Goal: Information Seeking & Learning: Check status

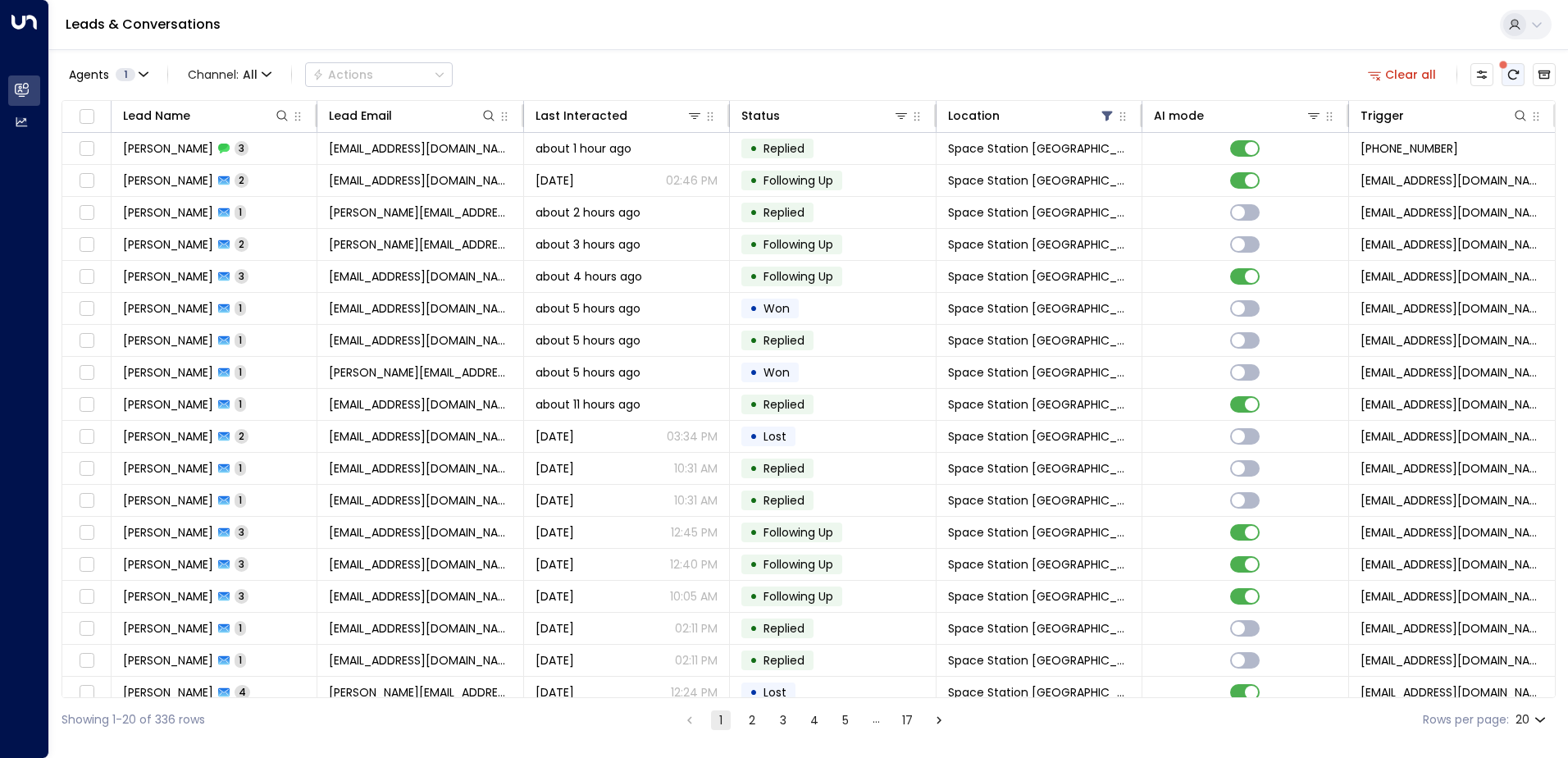
click at [1517, 73] on icon "There are new threads available. Refresh the grid to view the latest updates." at bounding box center [1513, 74] width 10 height 10
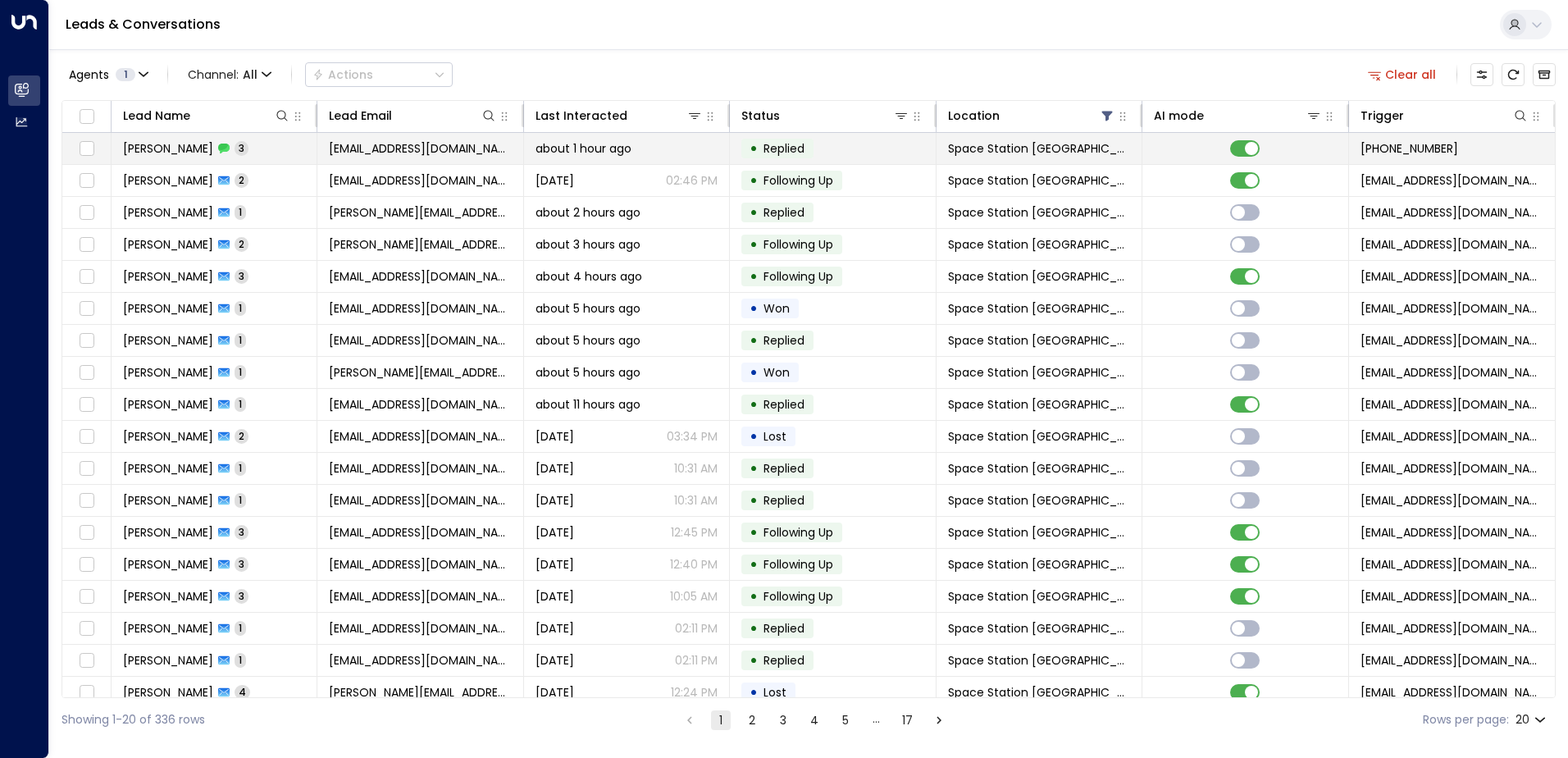
click at [220, 146] on div "[PERSON_NAME] 3" at bounding box center [186, 148] width 126 height 16
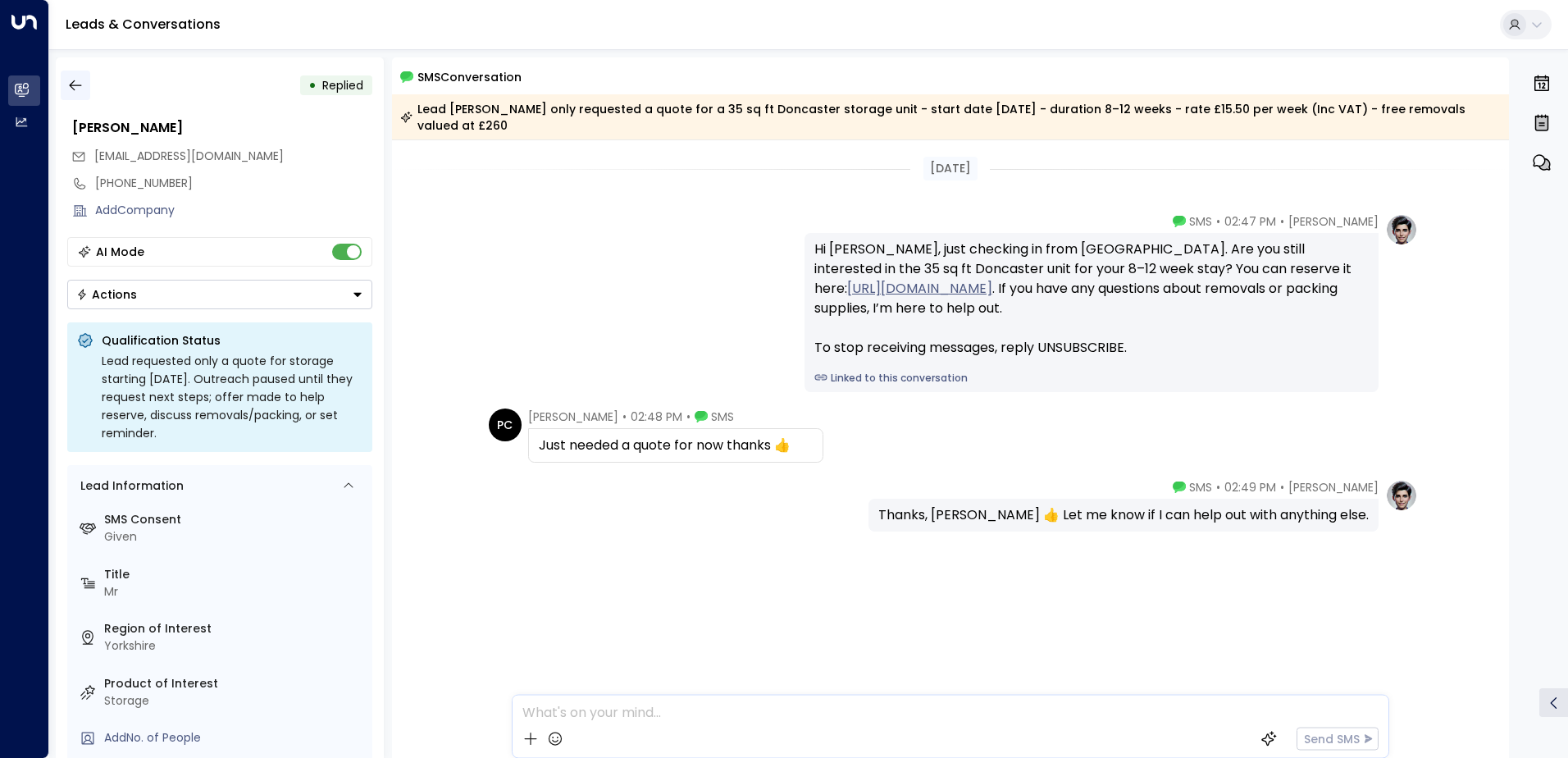
click at [79, 91] on icon "button" at bounding box center [75, 85] width 16 height 16
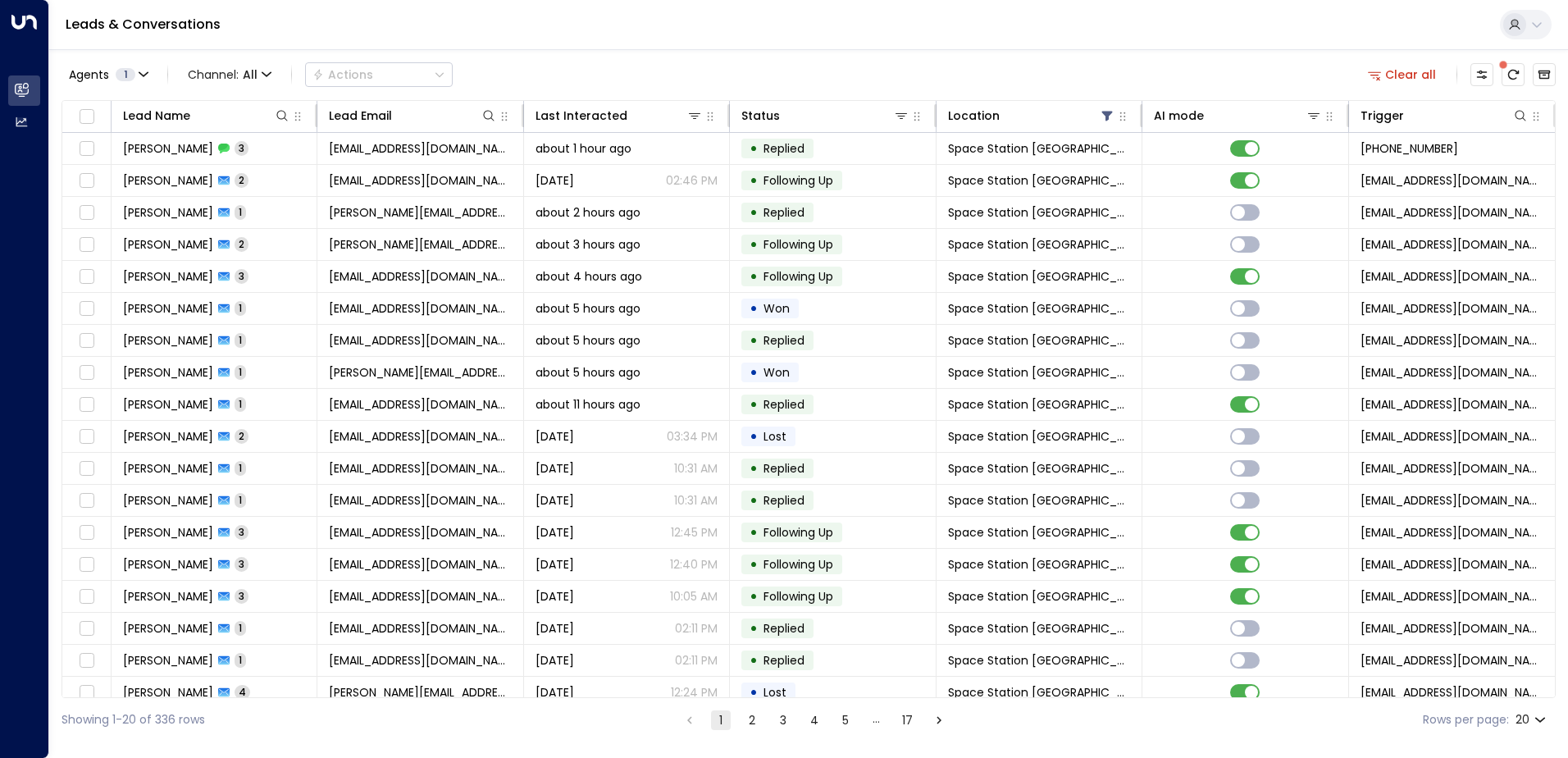
click at [764, 48] on div "Leads & Conversations" at bounding box center [808, 25] width 1518 height 50
click at [1522, 89] on div "Clear all" at bounding box center [1458, 74] width 194 height 32
click at [1517, 81] on button "There are new threads available. Refresh the grid to view the latest updates." at bounding box center [1513, 74] width 23 height 23
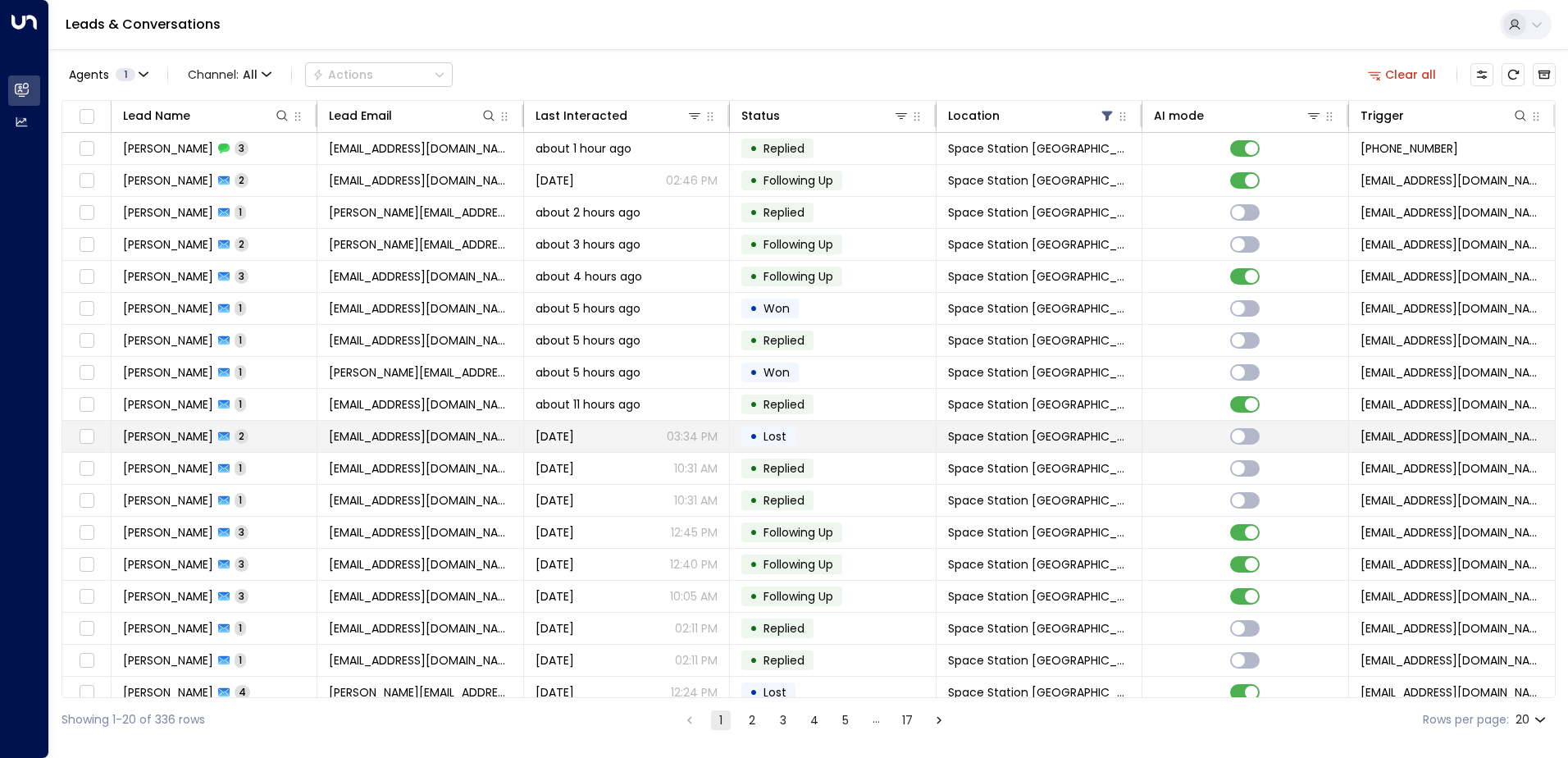
click at [585, 422] on td "[DATE] 03:34 PM" at bounding box center [627, 436] width 206 height 31
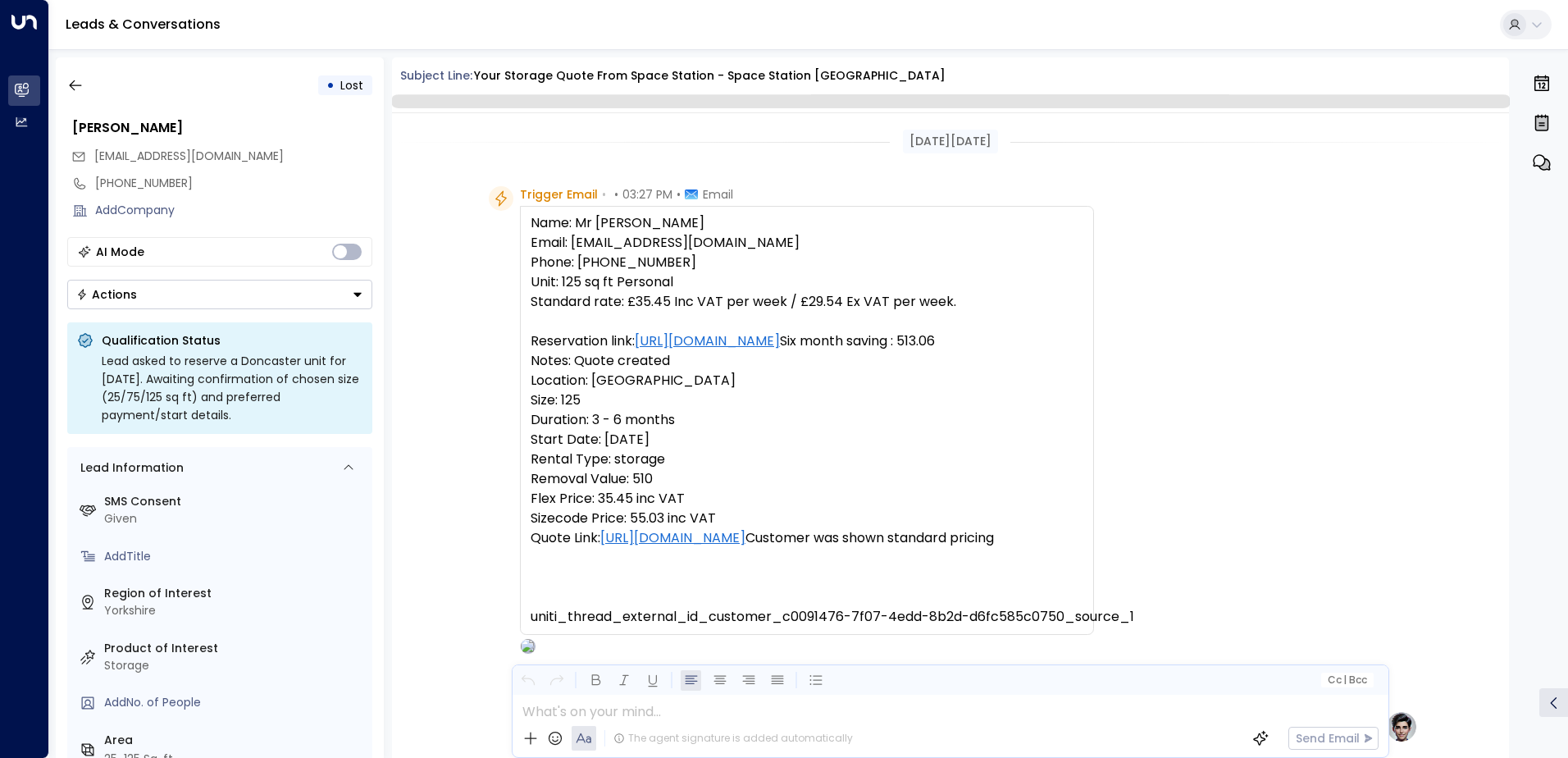
scroll to position [1354, 0]
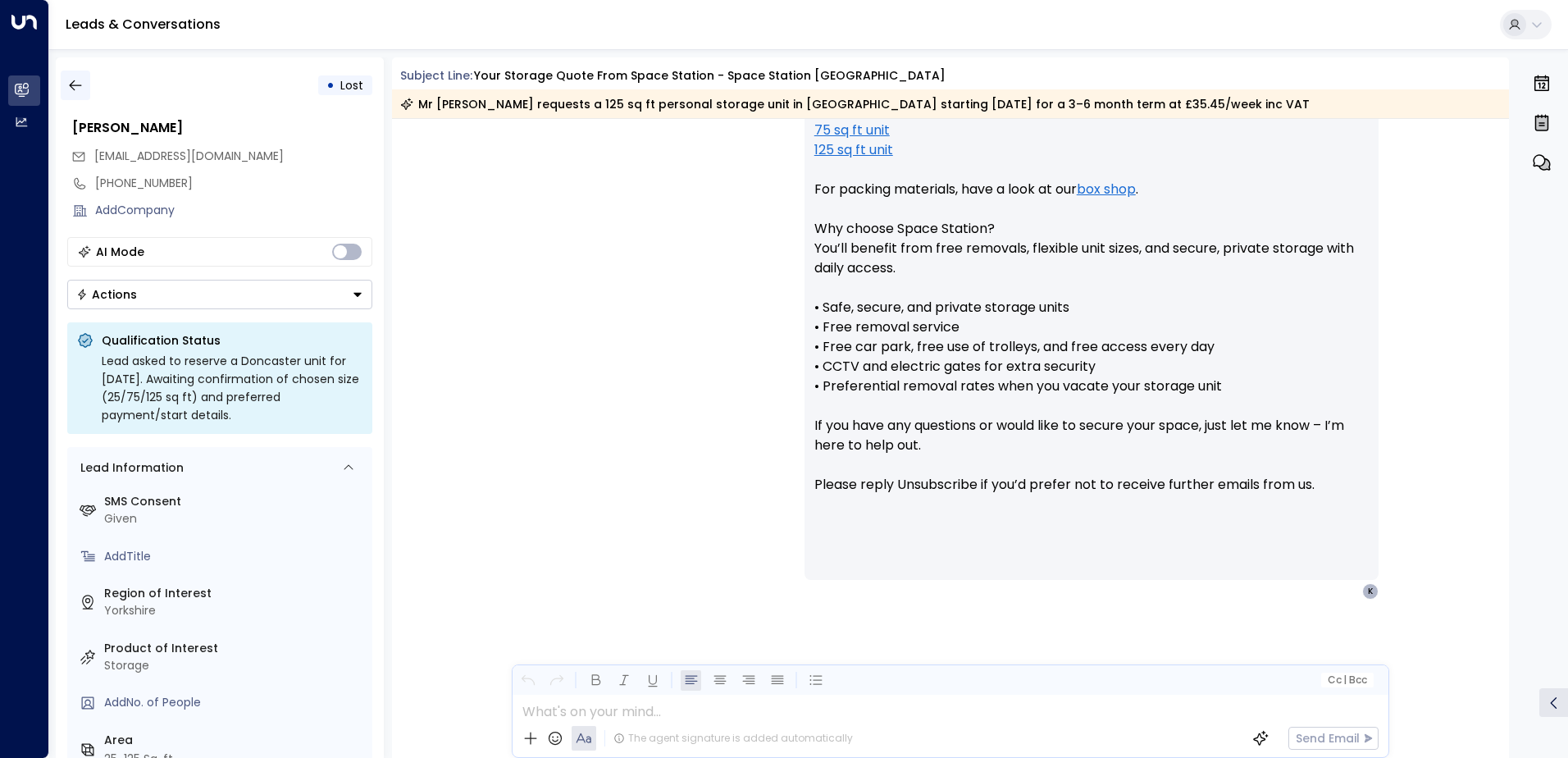
click at [86, 79] on button "button" at bounding box center [75, 85] width 30 height 30
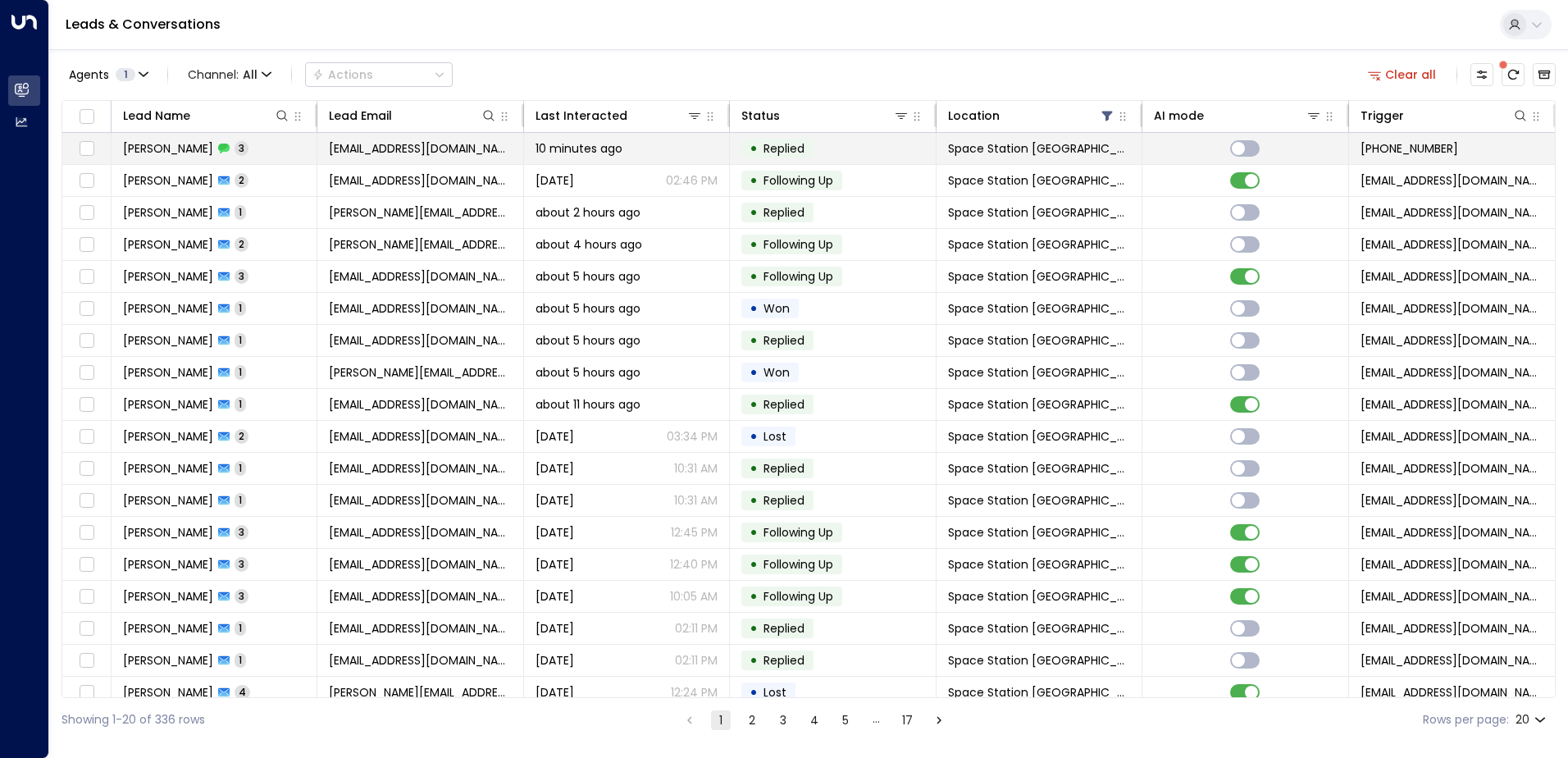
click at [179, 155] on span "[PERSON_NAME]" at bounding box center [168, 148] width 91 height 16
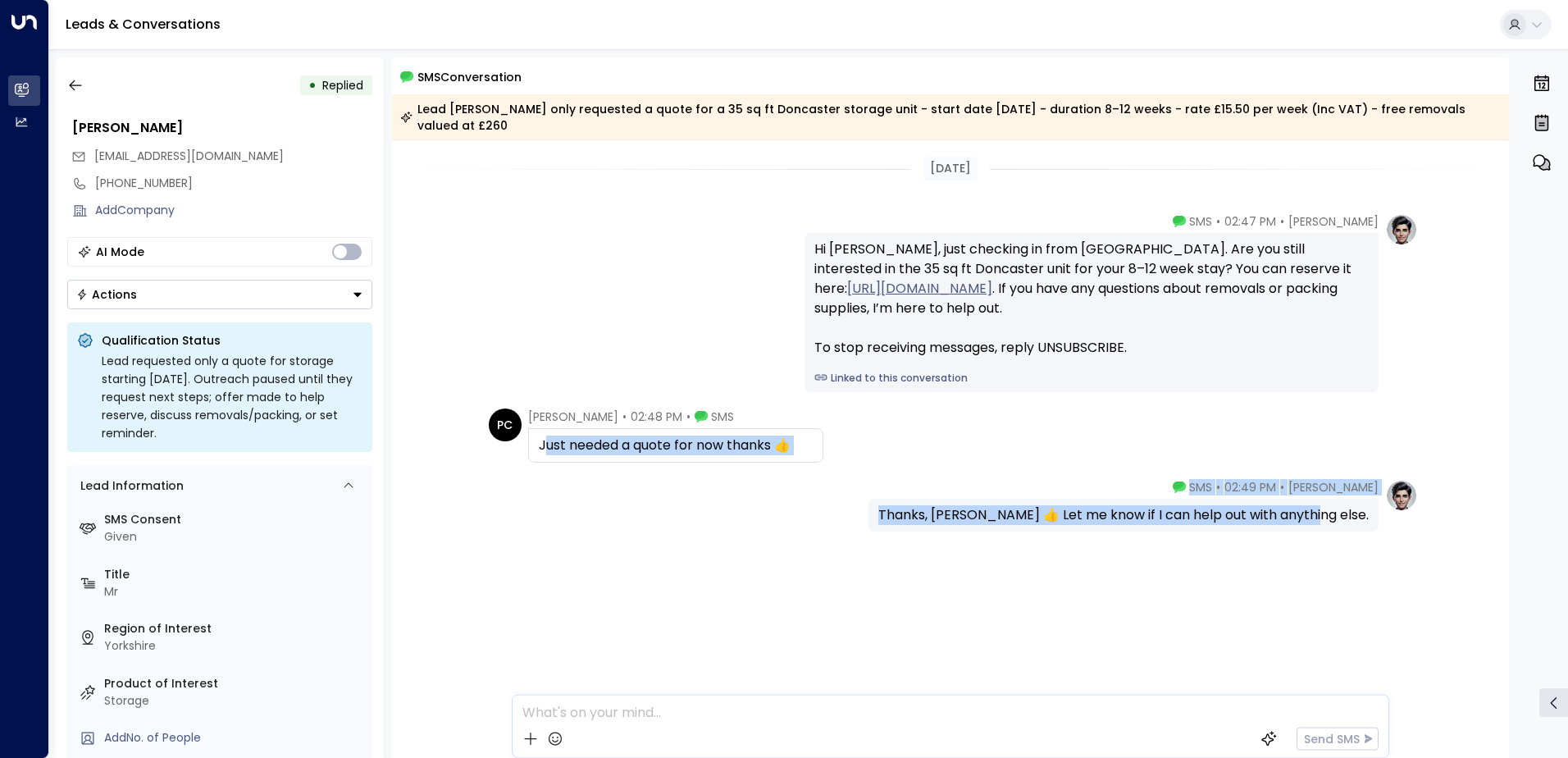
drag, startPoint x: 545, startPoint y: 444, endPoint x: 1375, endPoint y: 512, distance: 832.8
click at [1375, 512] on div "[DATE] [PERSON_NAME] • 02:47 PM • SMS Hi [PERSON_NAME], just checking in from […" at bounding box center [950, 418] width 1117 height 555
copy div "ust needed a quote for now thanks 👍 [PERSON_NAME] • 02:49 PM • SMS Thanks, [PER…"
click at [87, 92] on button "button" at bounding box center [75, 85] width 30 height 30
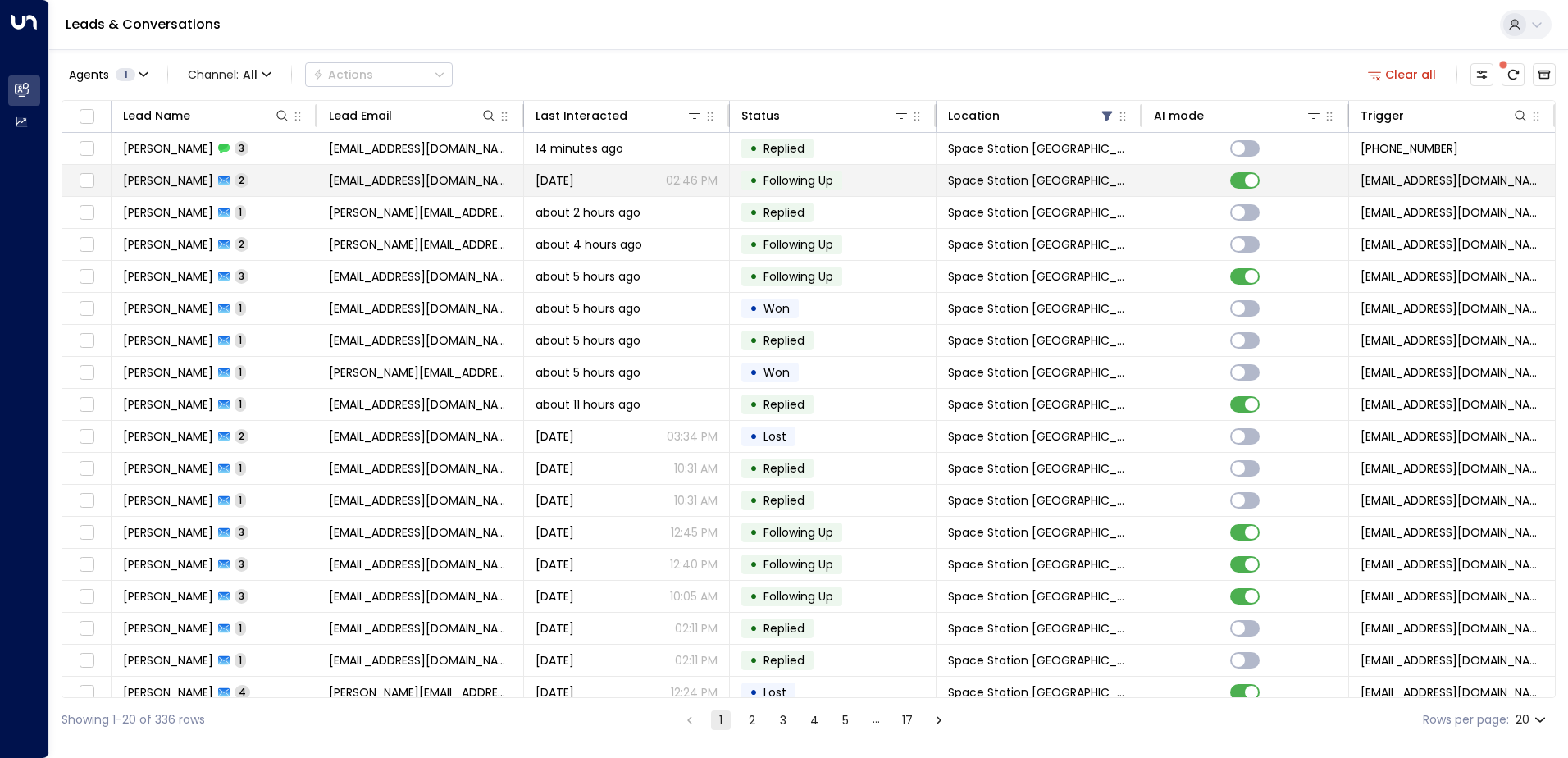
click at [1215, 187] on td at bounding box center [1245, 180] width 206 height 31
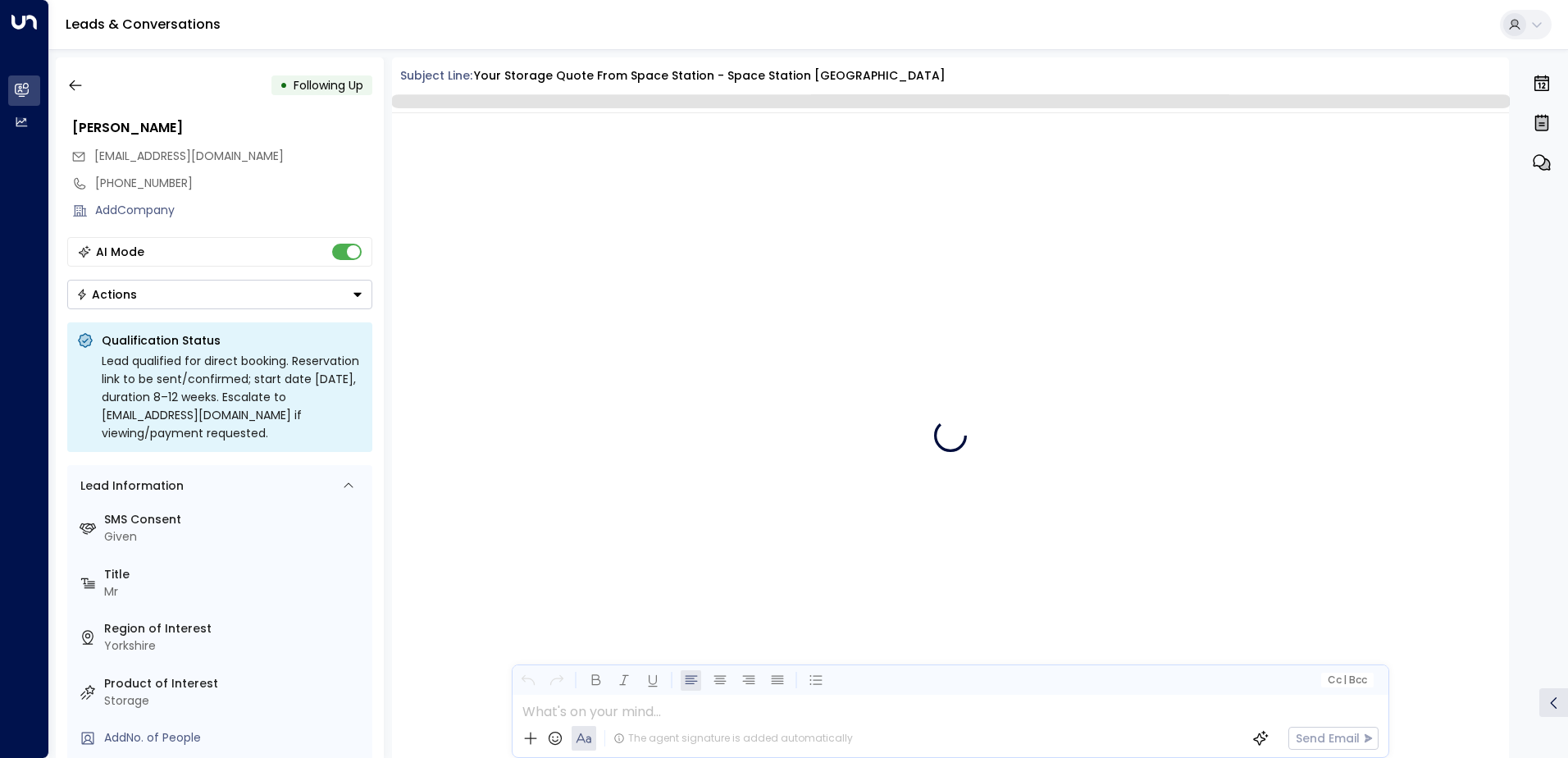
scroll to position [1703, 0]
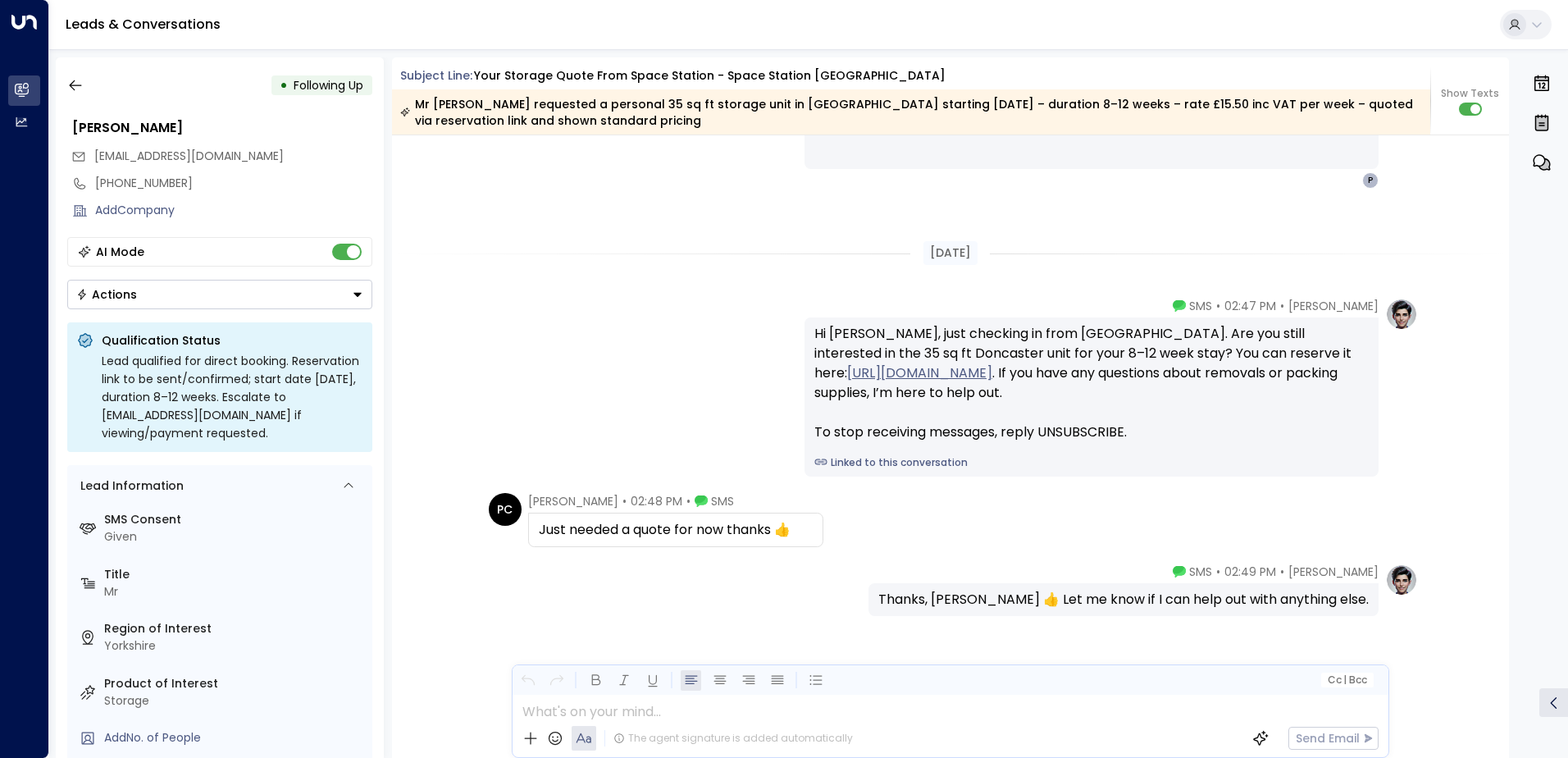
click at [92, 88] on div "• Following Up" at bounding box center [220, 85] width 305 height 30
click at [68, 92] on icon "button" at bounding box center [75, 85] width 16 height 16
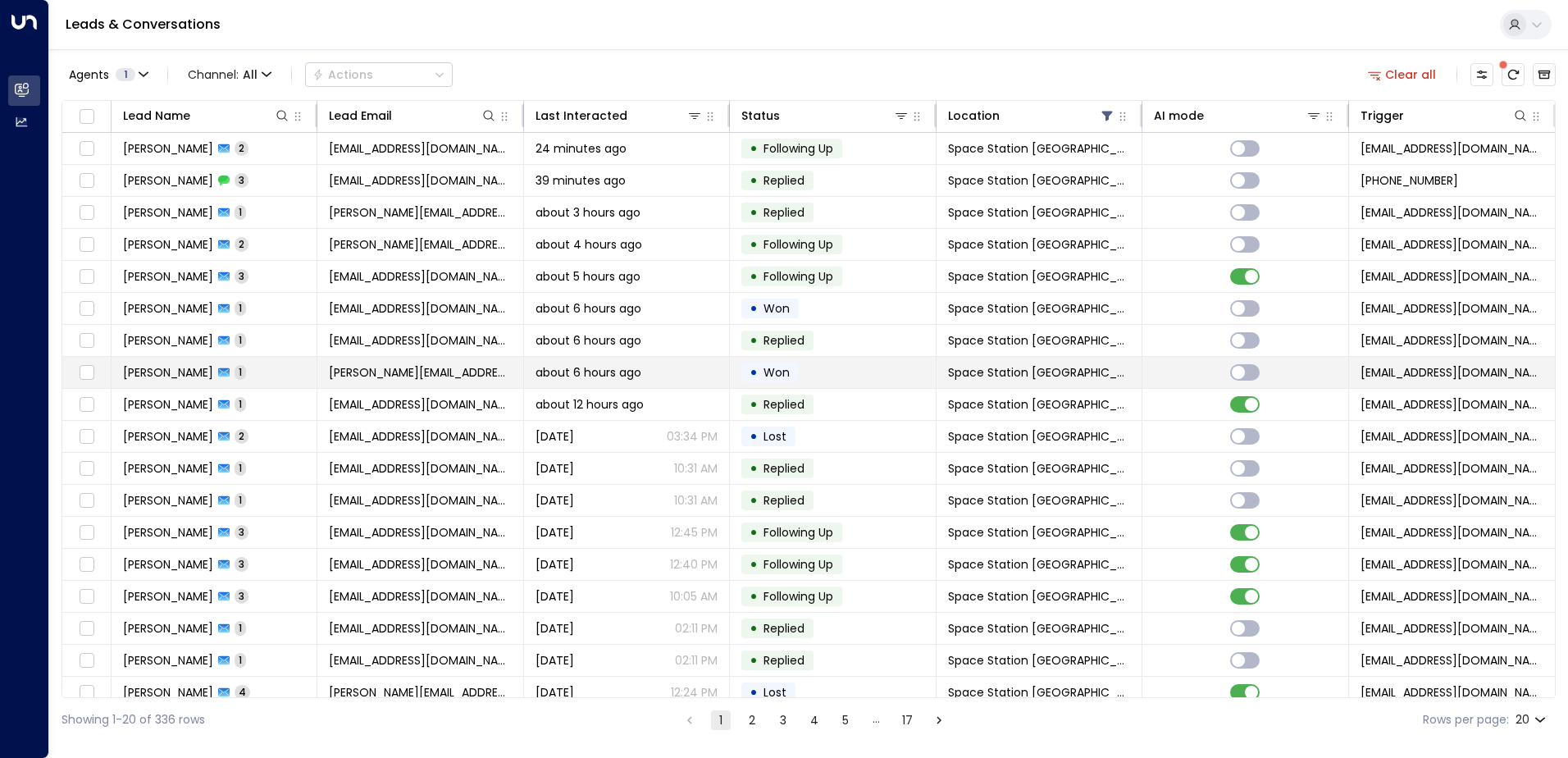
scroll to position [80, 0]
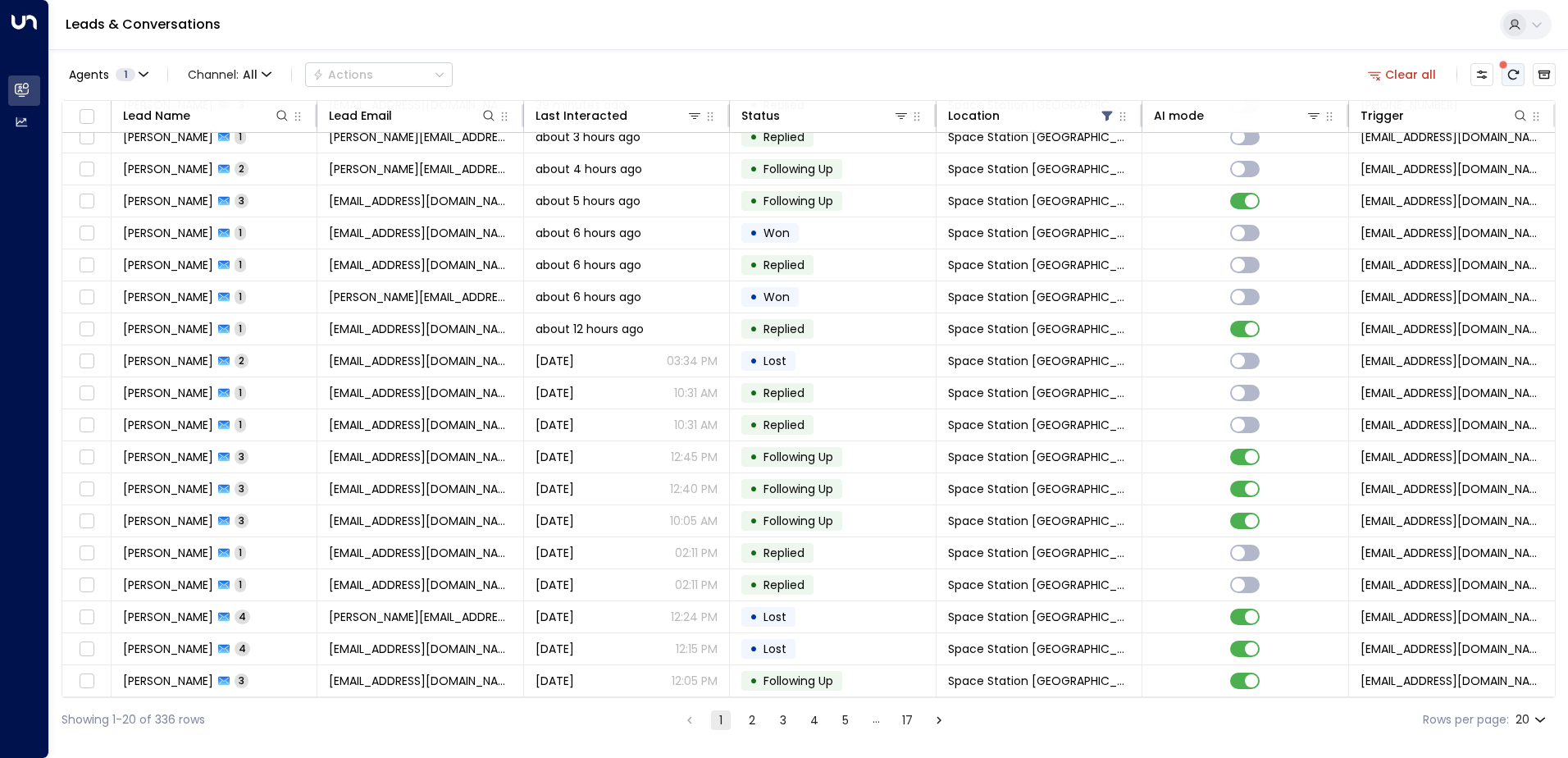
click at [1515, 71] on icon "There are new threads available. Refresh the grid to view the latest updates." at bounding box center [1513, 74] width 10 height 10
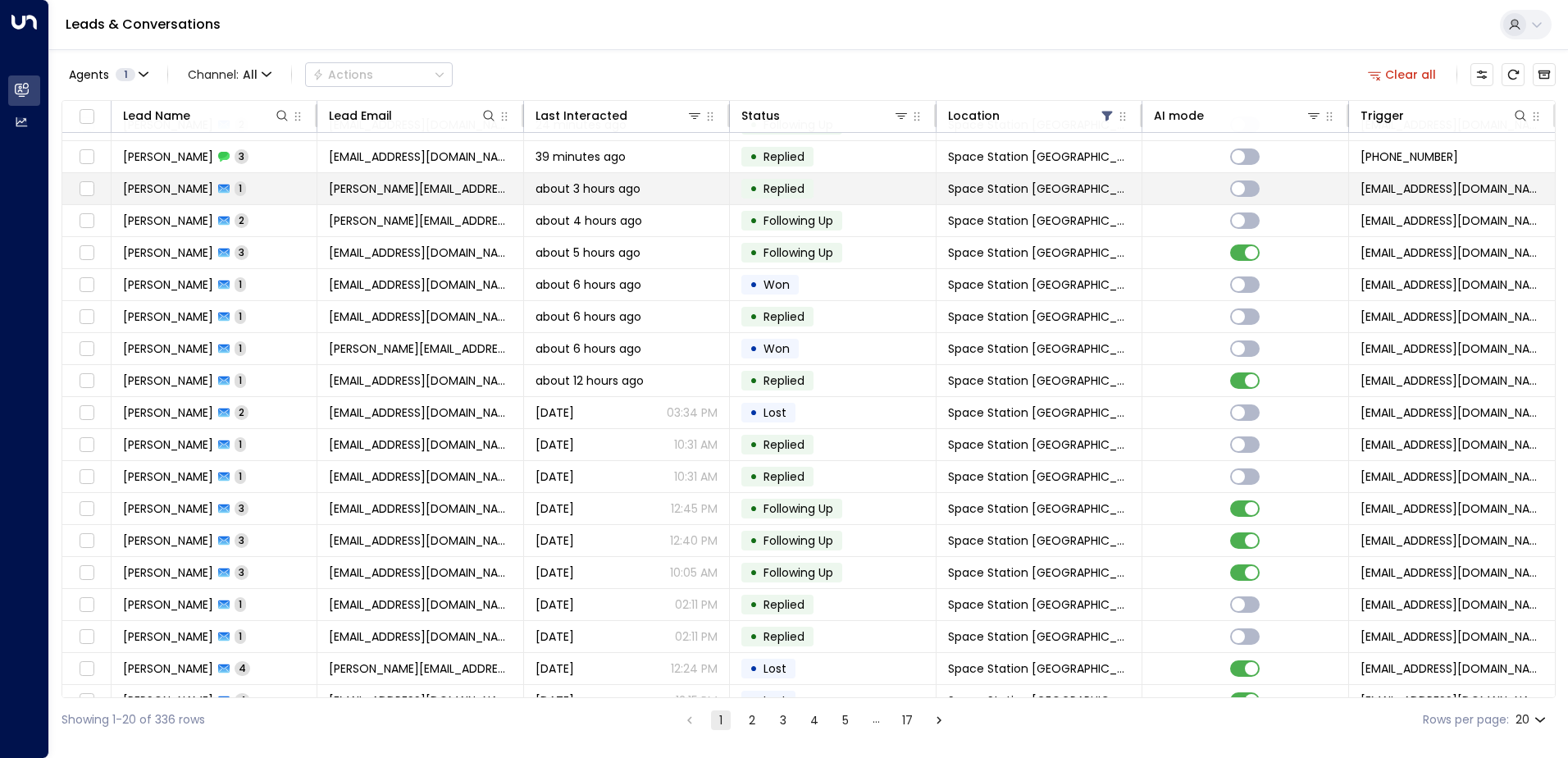
scroll to position [0, 0]
